Goal: Information Seeking & Learning: Learn about a topic

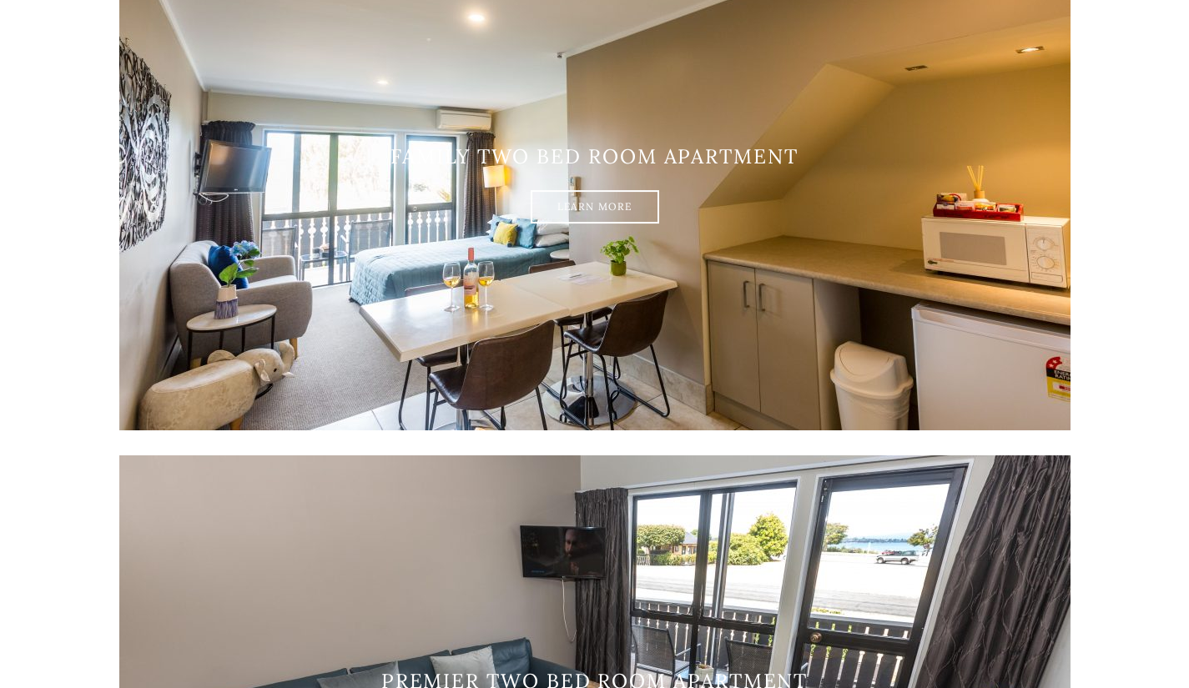
scroll to position [2491, 0]
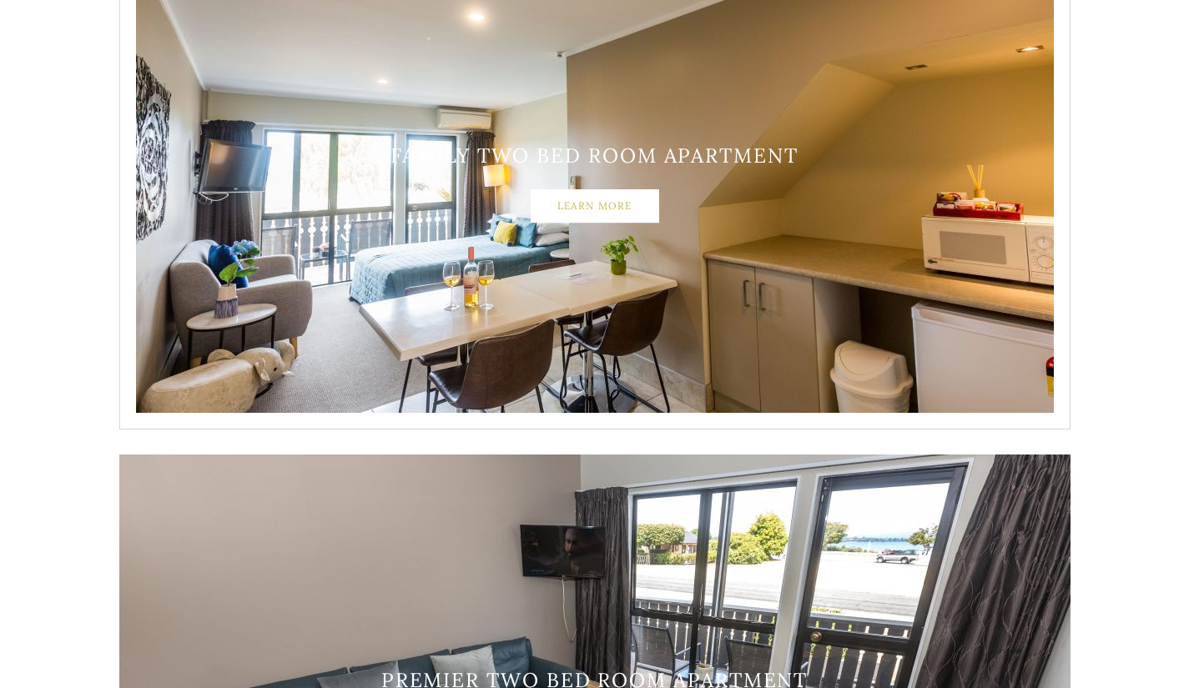
click at [617, 204] on link "Learn More" at bounding box center [595, 205] width 128 height 33
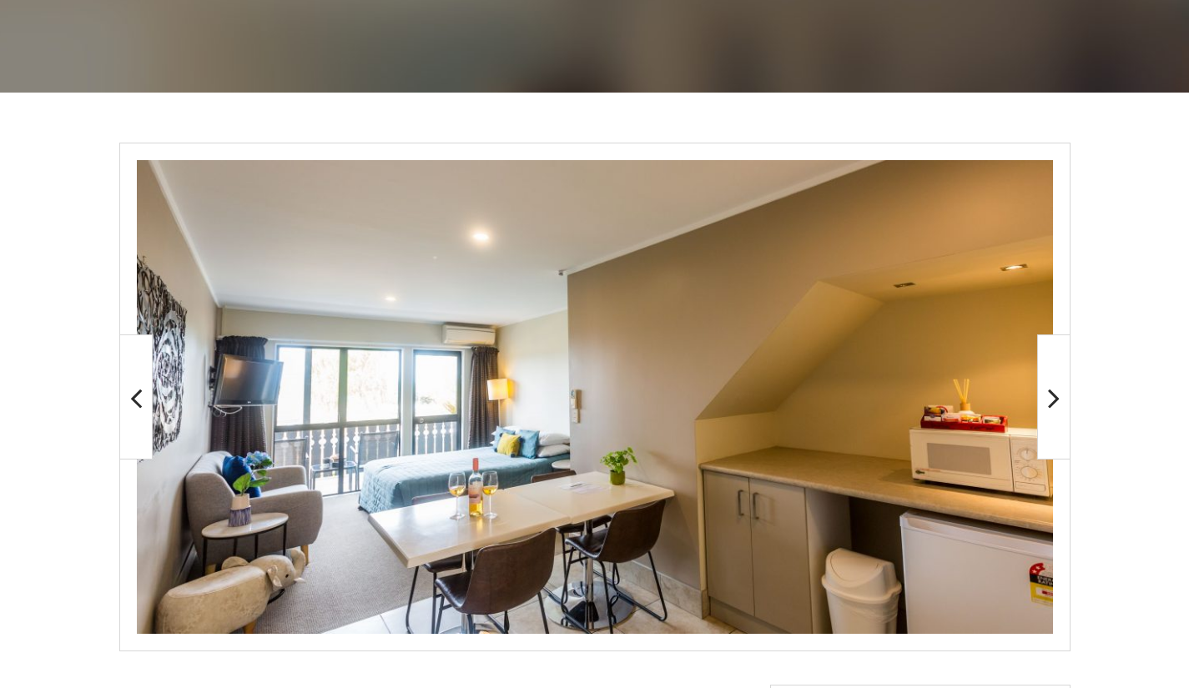
scroll to position [215, 0]
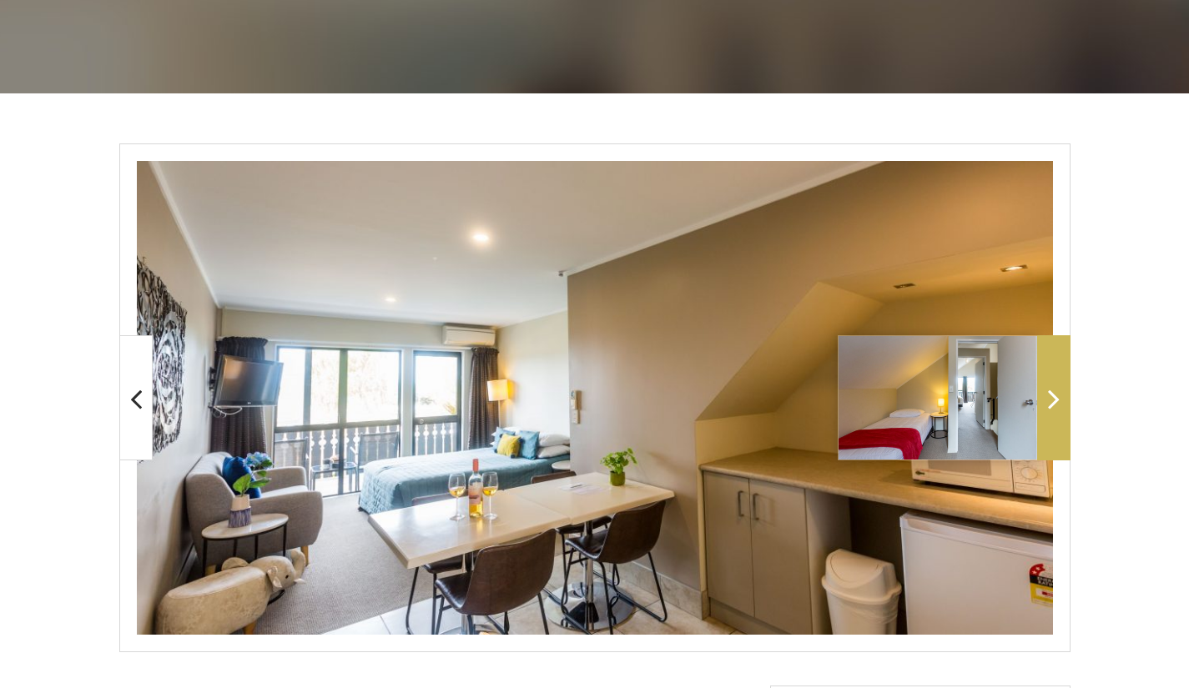
click at [1056, 413] on icon at bounding box center [1054, 398] width 12 height 33
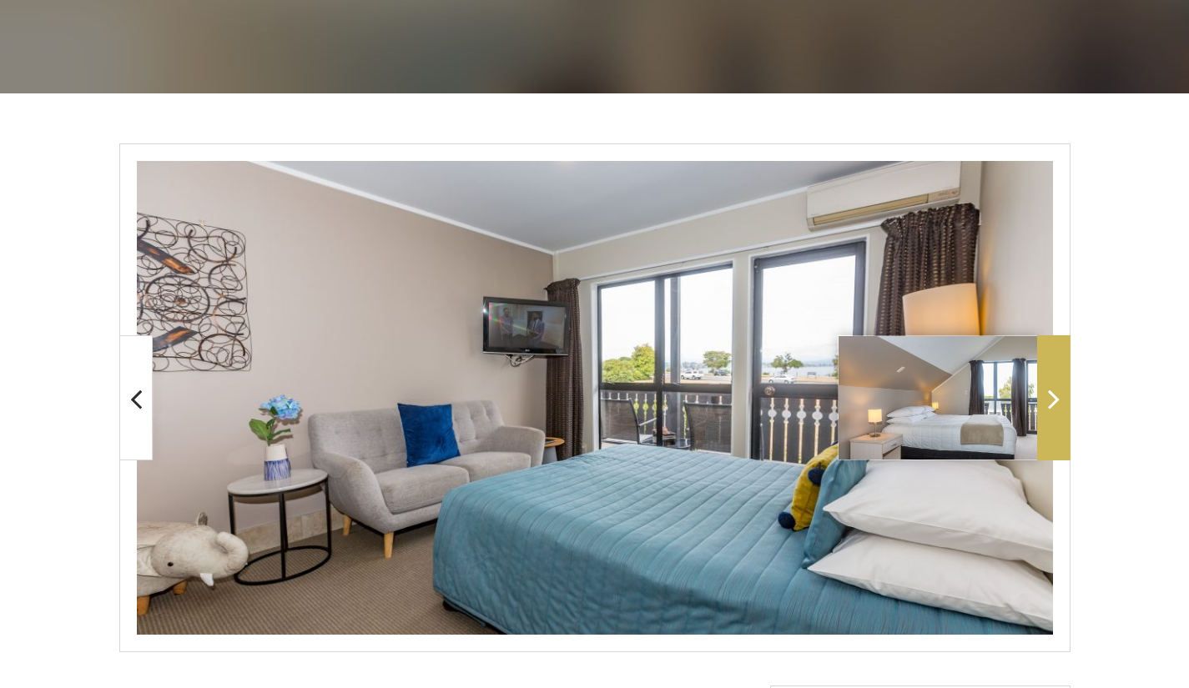
click at [1050, 410] on icon at bounding box center [1054, 398] width 12 height 33
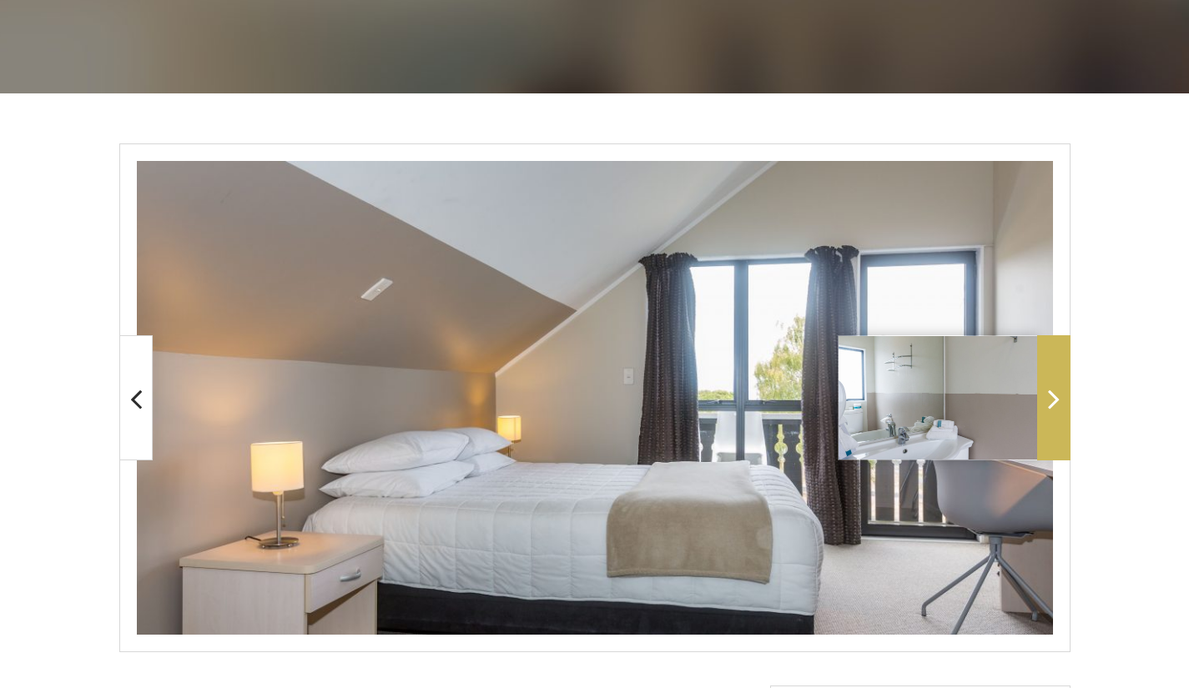
click at [1057, 413] on icon at bounding box center [1054, 398] width 12 height 33
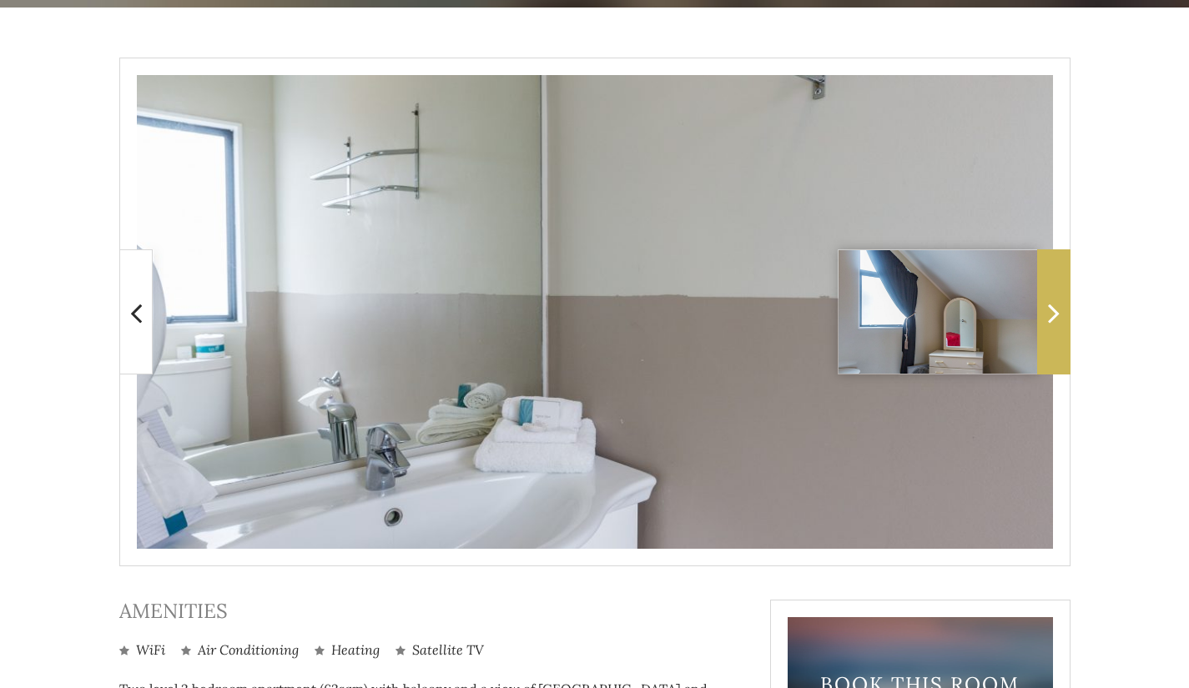
scroll to position [298, 0]
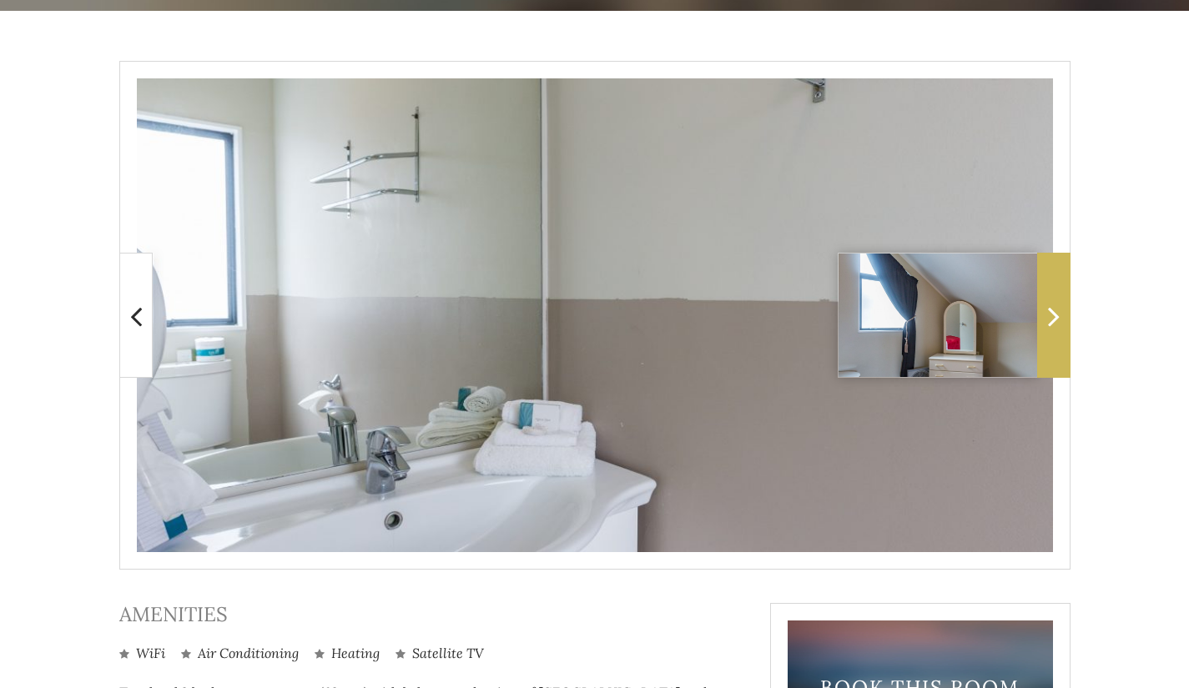
click at [1042, 337] on span at bounding box center [1053, 315] width 33 height 125
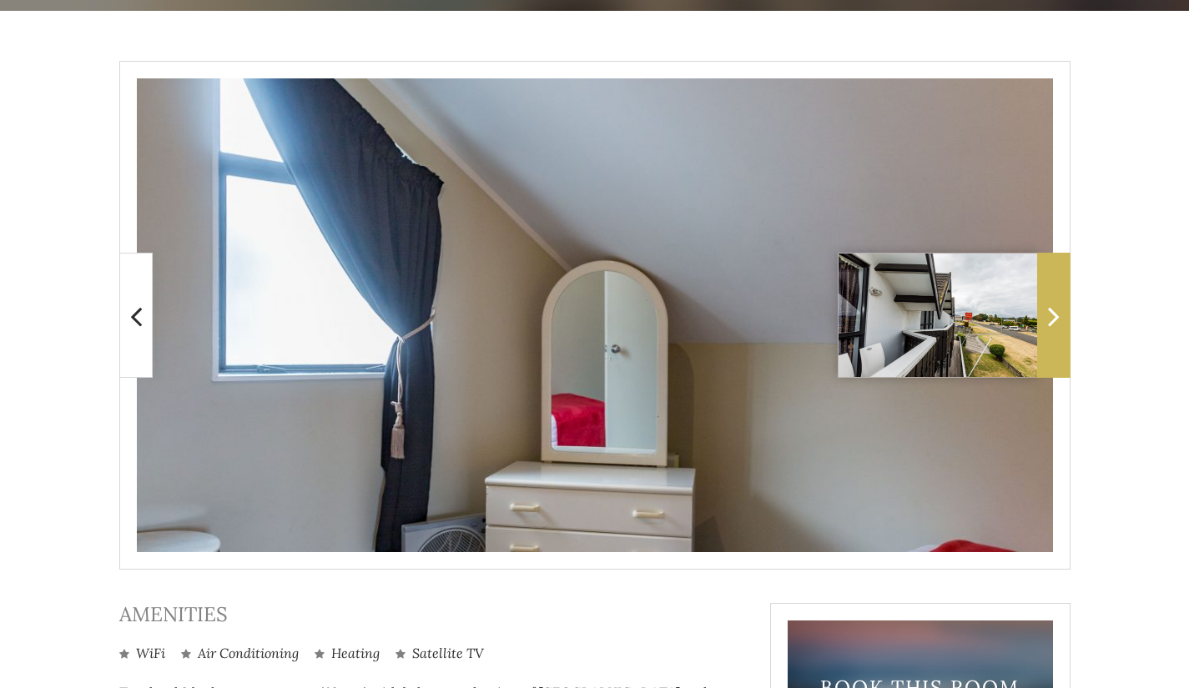
click at [1056, 337] on span at bounding box center [1053, 315] width 33 height 125
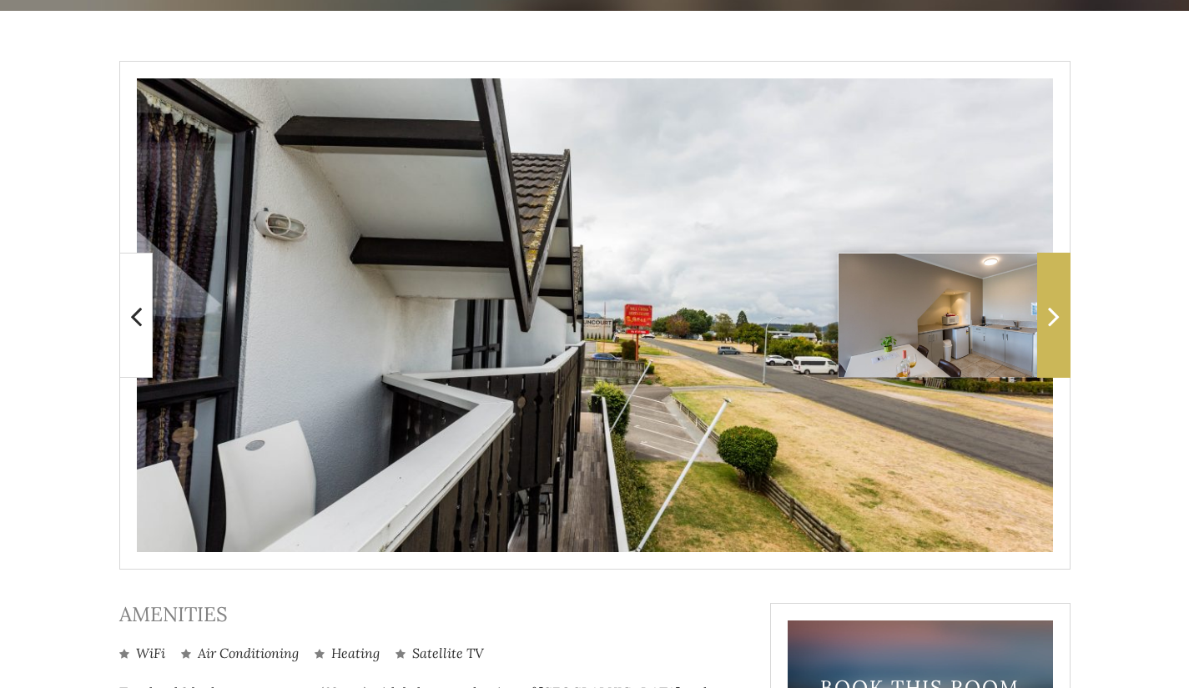
click at [1051, 330] on icon at bounding box center [1054, 316] width 12 height 33
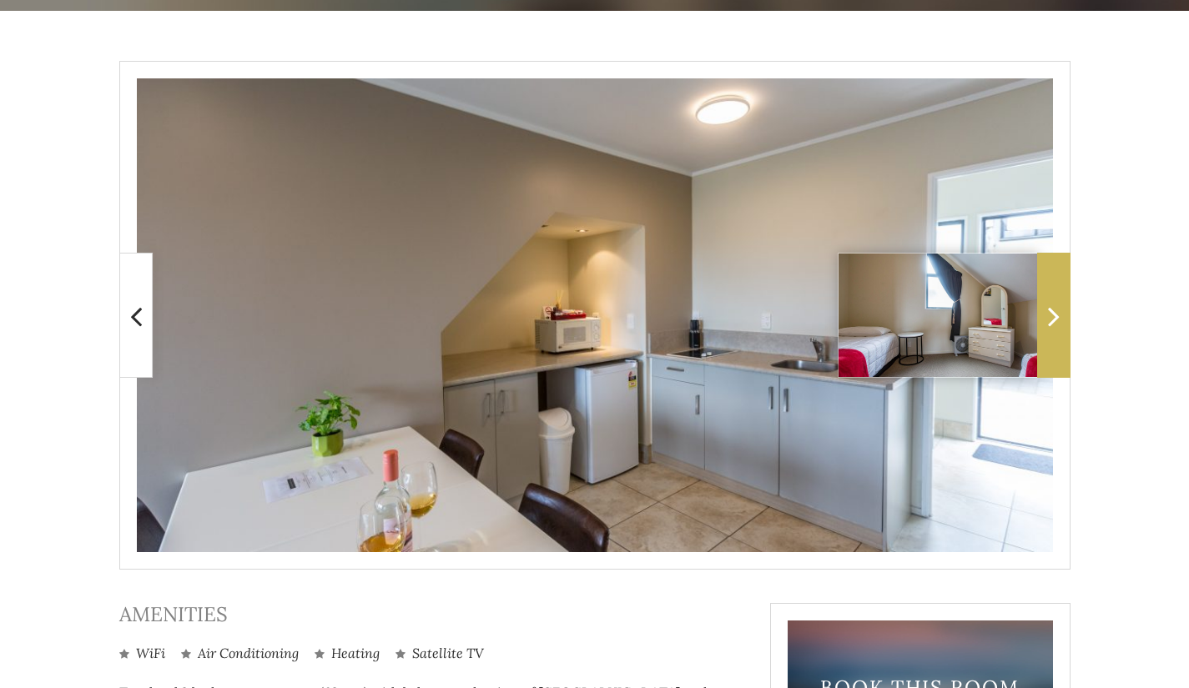
click at [1051, 345] on span at bounding box center [1053, 315] width 33 height 125
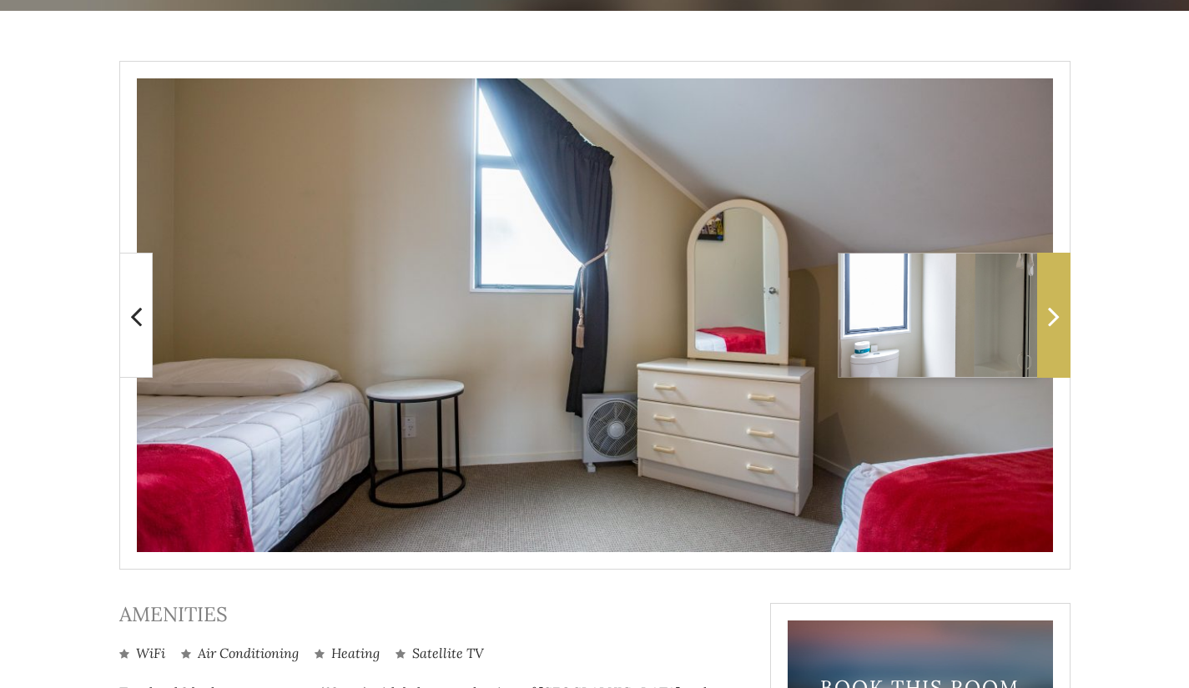
click at [1047, 345] on span at bounding box center [1053, 315] width 33 height 125
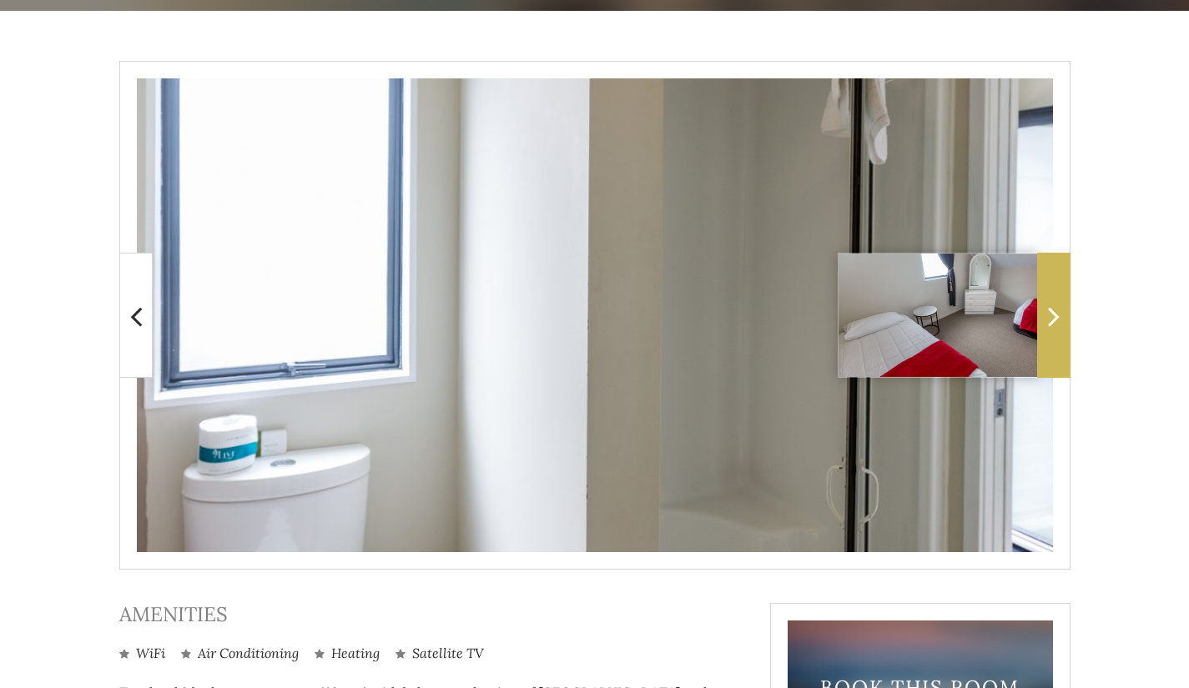
click at [1050, 345] on span at bounding box center [1053, 315] width 33 height 125
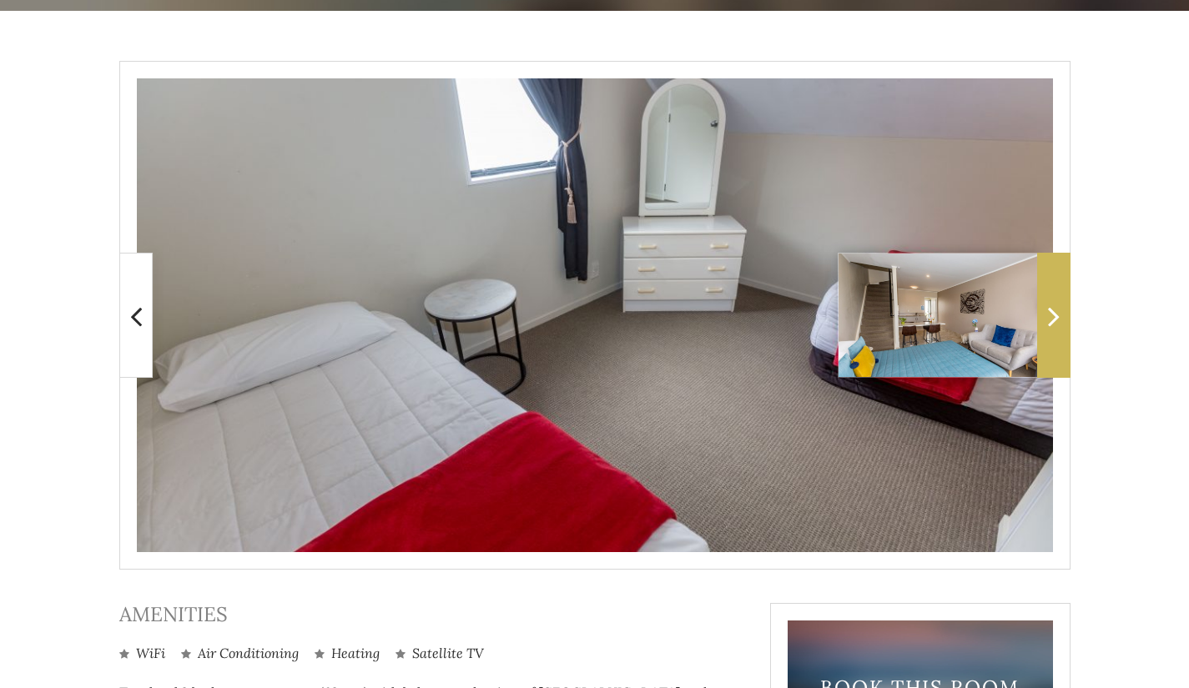
click at [1061, 340] on span at bounding box center [1053, 315] width 33 height 125
